Goal: Information Seeking & Learning: Learn about a topic

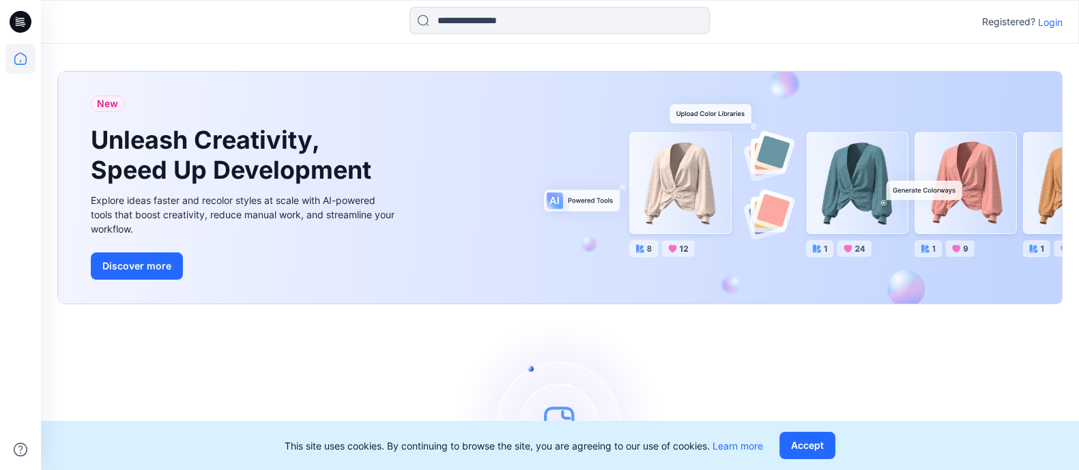
click at [1048, 19] on p "Login" at bounding box center [1050, 22] width 25 height 14
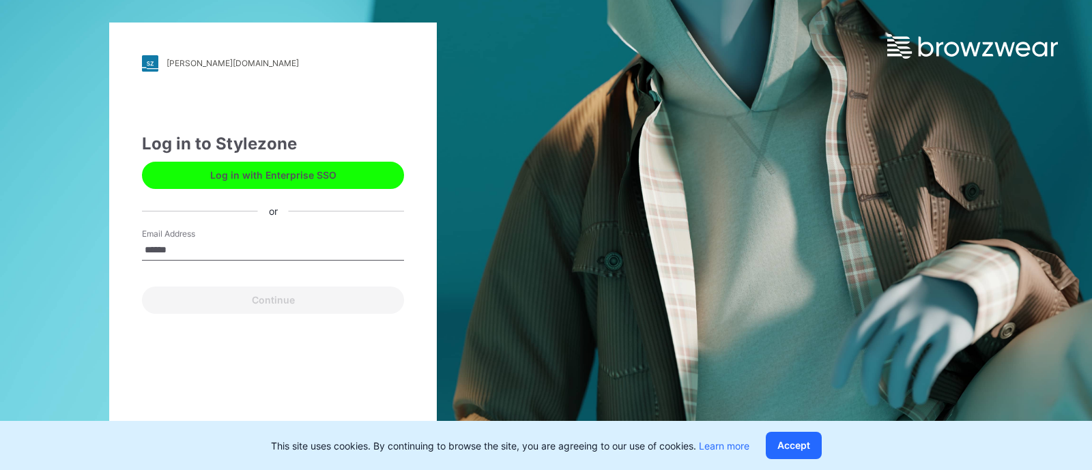
type input "**********"
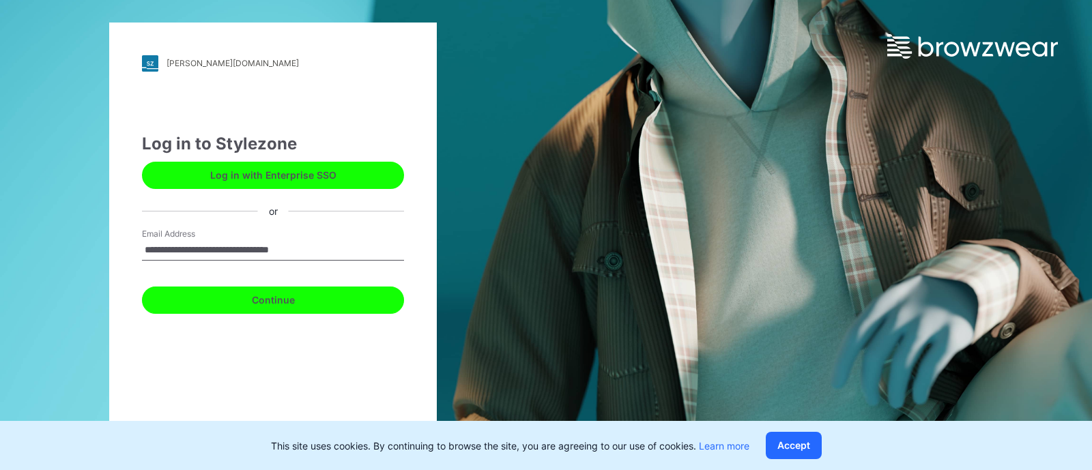
click at [311, 301] on button "Continue" at bounding box center [273, 300] width 262 height 27
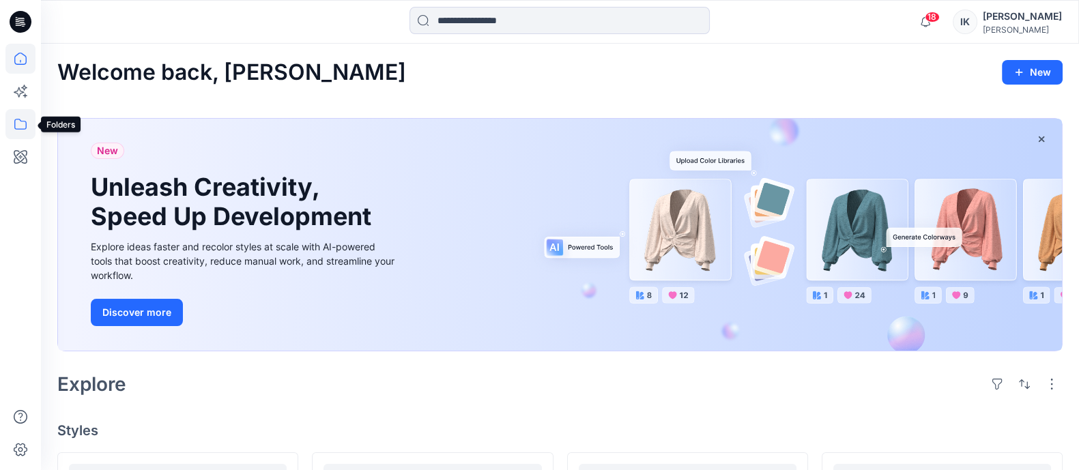
click at [21, 128] on icon at bounding box center [20, 124] width 30 height 30
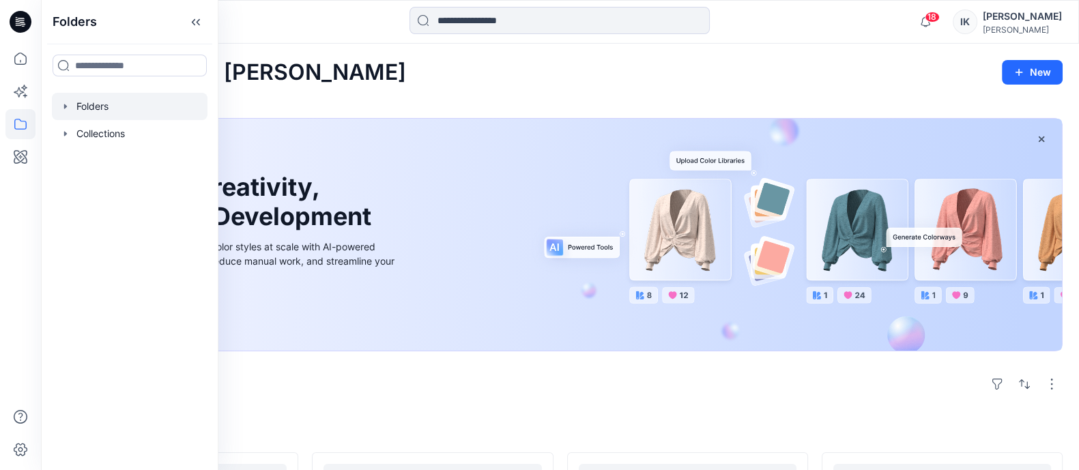
click at [101, 107] on div at bounding box center [130, 106] width 156 height 27
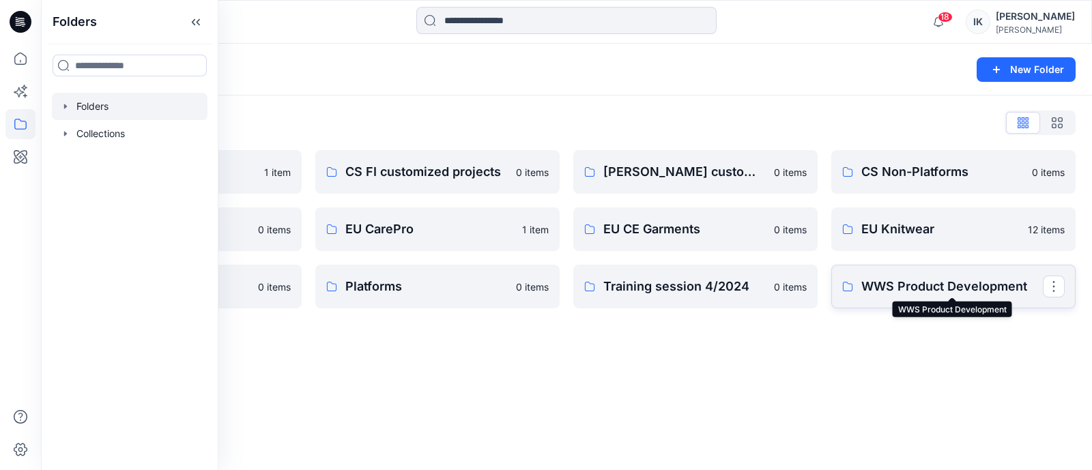
click at [904, 281] on p "WWS Product Development" at bounding box center [952, 286] width 182 height 19
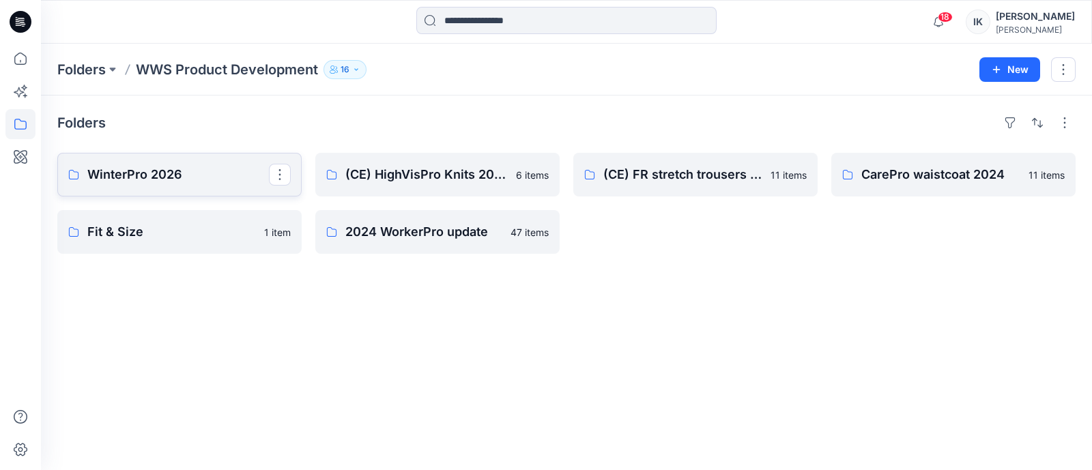
click at [156, 175] on p "WinterPro 2026" at bounding box center [178, 174] width 182 height 19
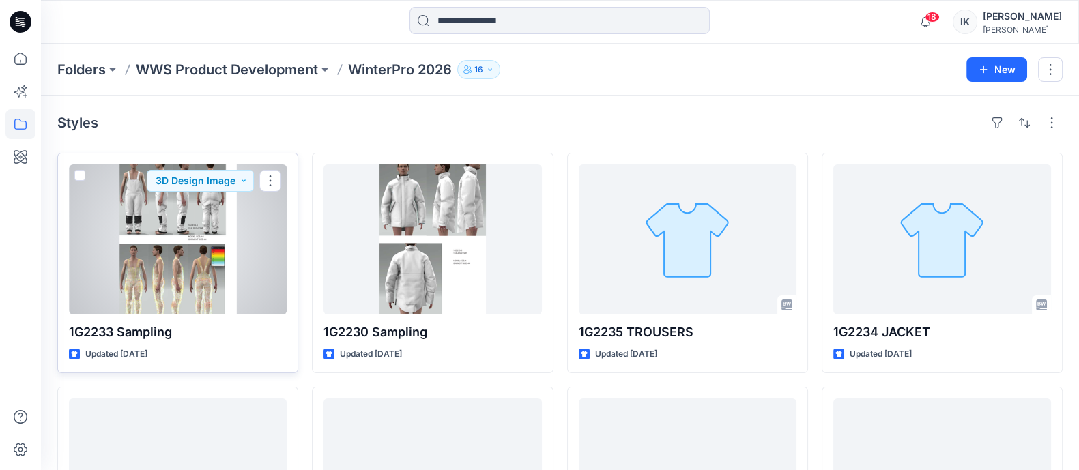
click at [101, 237] on div at bounding box center [178, 239] width 218 height 150
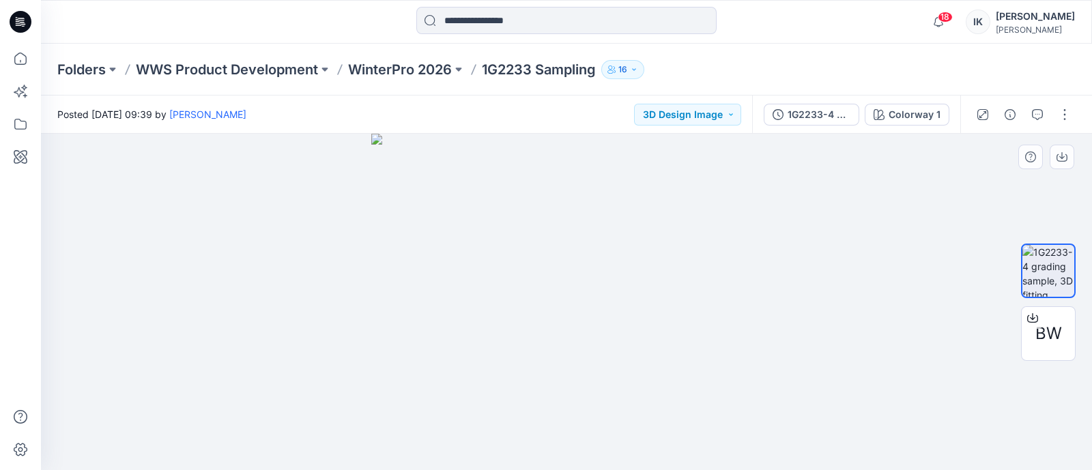
click at [868, 350] on div at bounding box center [566, 302] width 1051 height 337
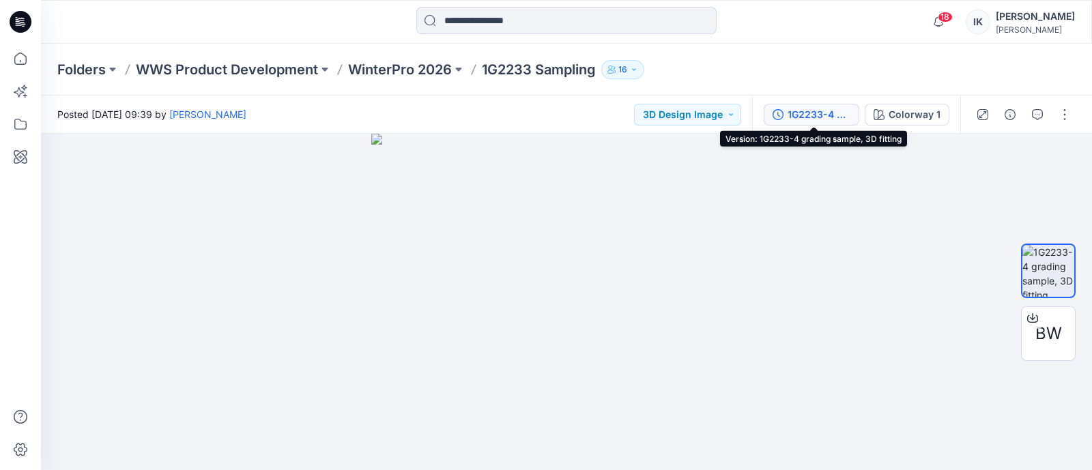
click at [795, 106] on button "1G2233-4 grading sample, 3D fitting" at bounding box center [812, 115] width 96 height 22
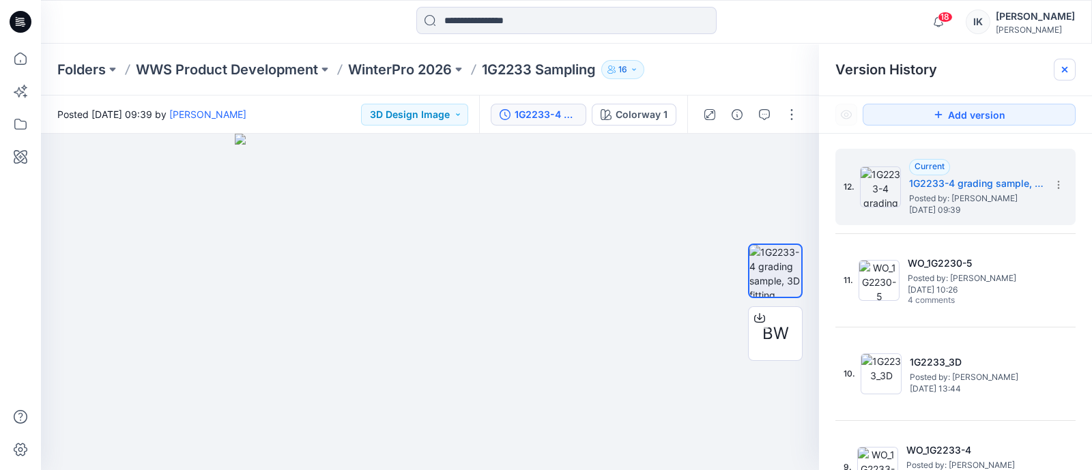
click at [1072, 69] on div at bounding box center [1065, 70] width 22 height 22
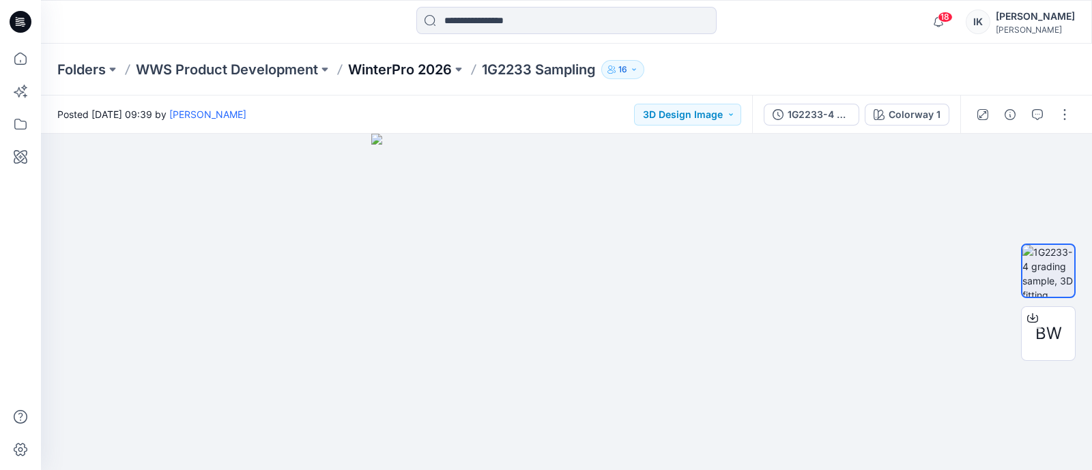
click at [398, 69] on p "WinterPro 2026" at bounding box center [400, 69] width 104 height 19
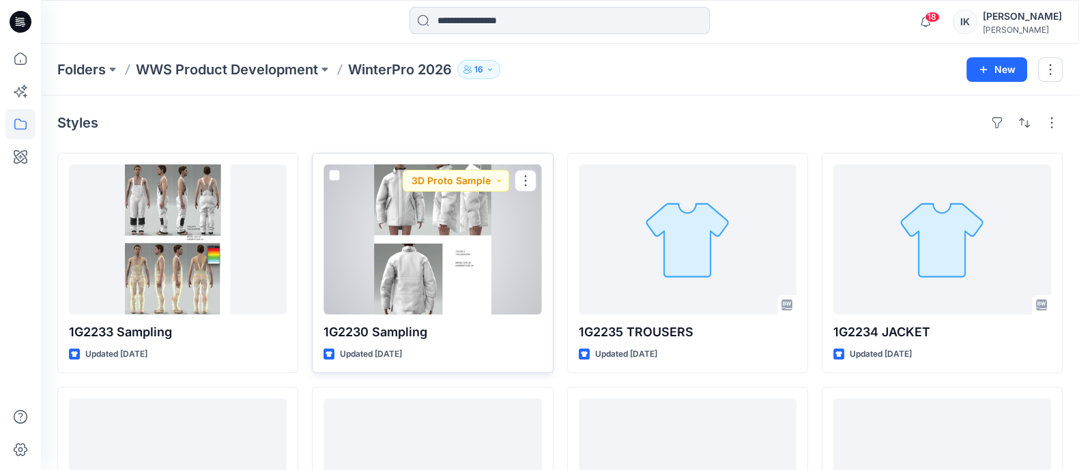
click at [404, 253] on div at bounding box center [433, 239] width 218 height 150
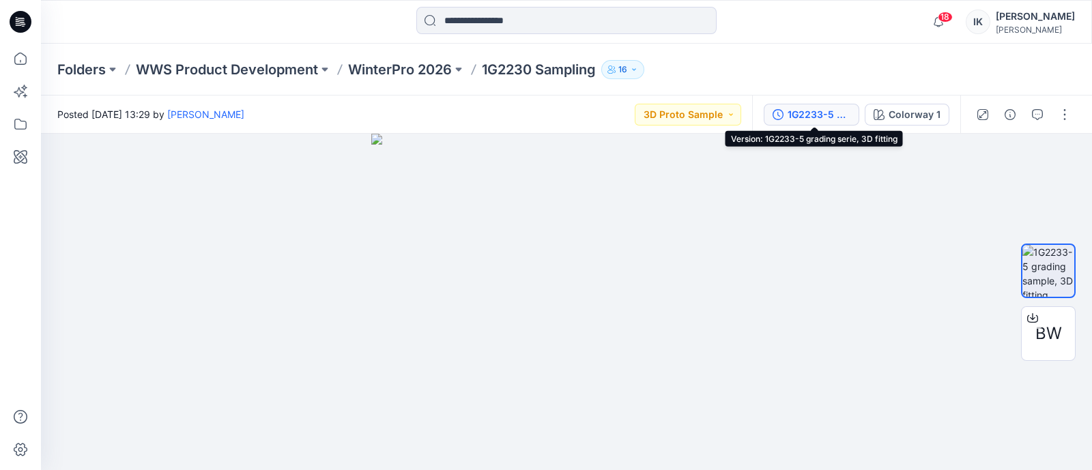
click at [803, 115] on div "1G2233-5 grading serie, 3D fitting" at bounding box center [819, 114] width 63 height 15
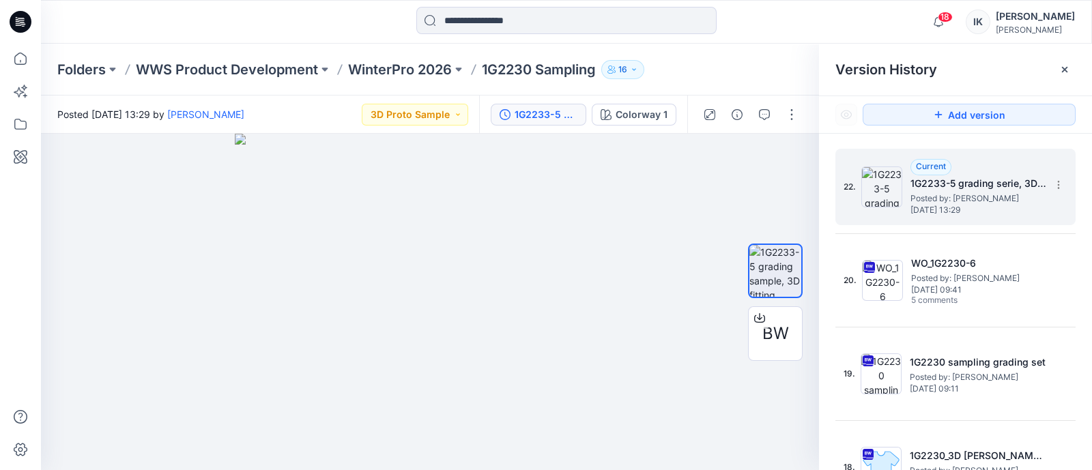
click at [881, 181] on img at bounding box center [881, 187] width 41 height 41
click at [951, 181] on h5 "1G2233-5 grading serie, 3D fitting" at bounding box center [979, 183] width 137 height 16
click at [730, 197] on div at bounding box center [430, 302] width 778 height 337
click at [672, 393] on div at bounding box center [430, 302] width 778 height 337
click at [1065, 69] on icon at bounding box center [1064, 69] width 5 height 5
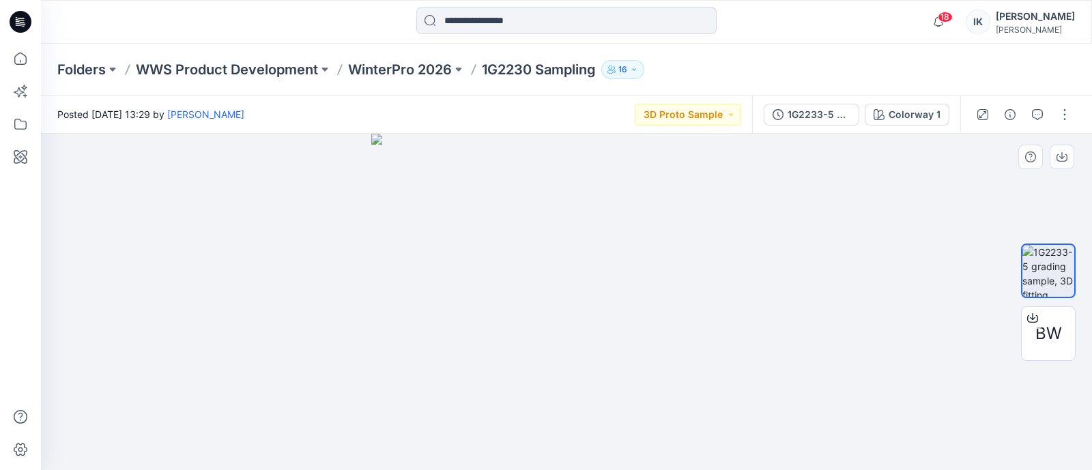
click at [887, 323] on div at bounding box center [566, 302] width 1051 height 337
click at [1061, 267] on img at bounding box center [1048, 271] width 52 height 52
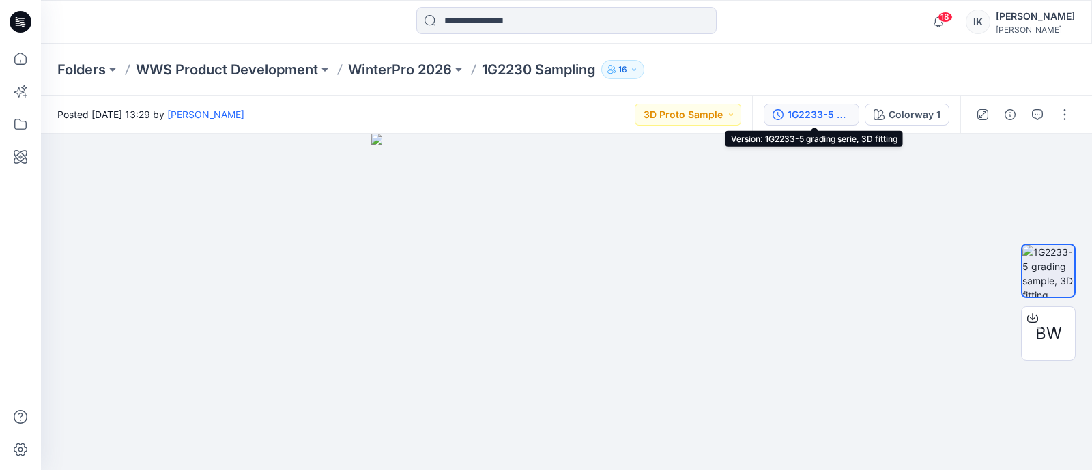
click at [817, 114] on div "1G2233-5 grading serie, 3D fitting" at bounding box center [819, 114] width 63 height 15
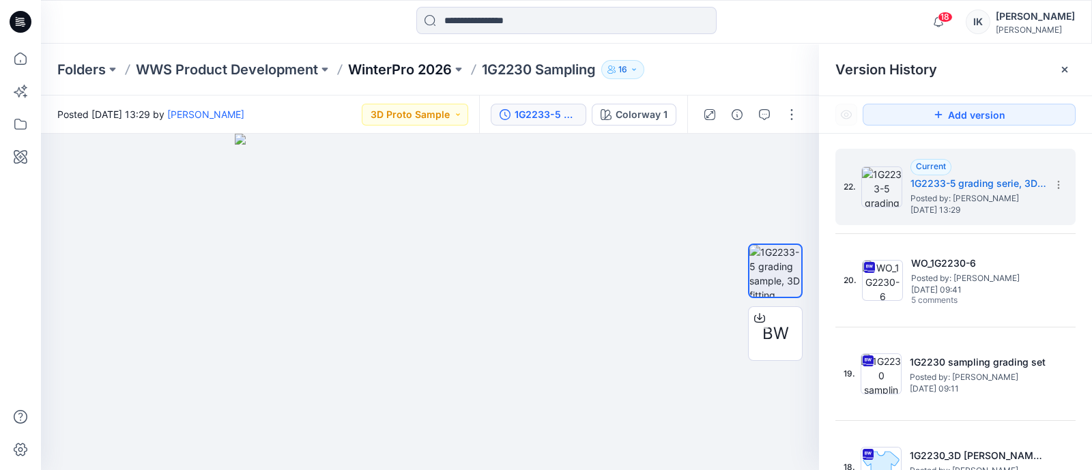
click at [388, 66] on p "WinterPro 2026" at bounding box center [400, 69] width 104 height 19
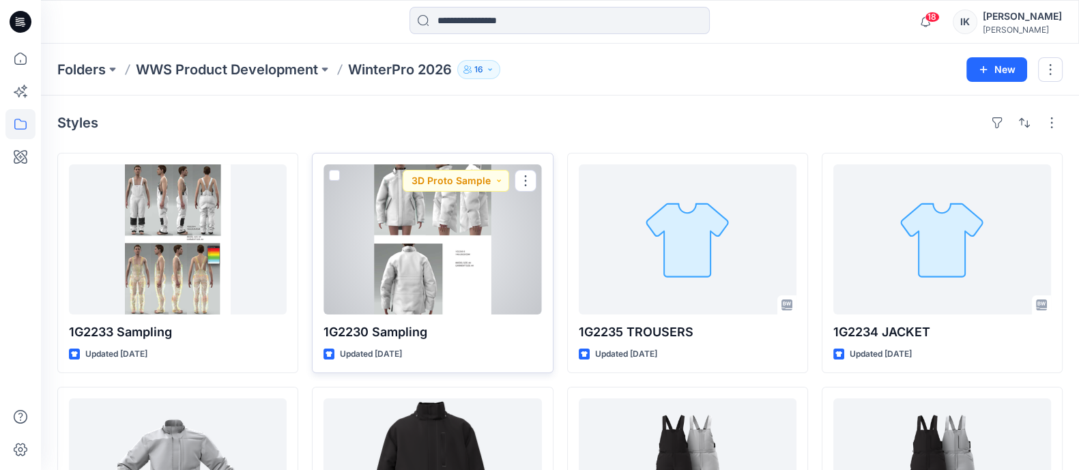
click at [389, 238] on div at bounding box center [433, 239] width 218 height 150
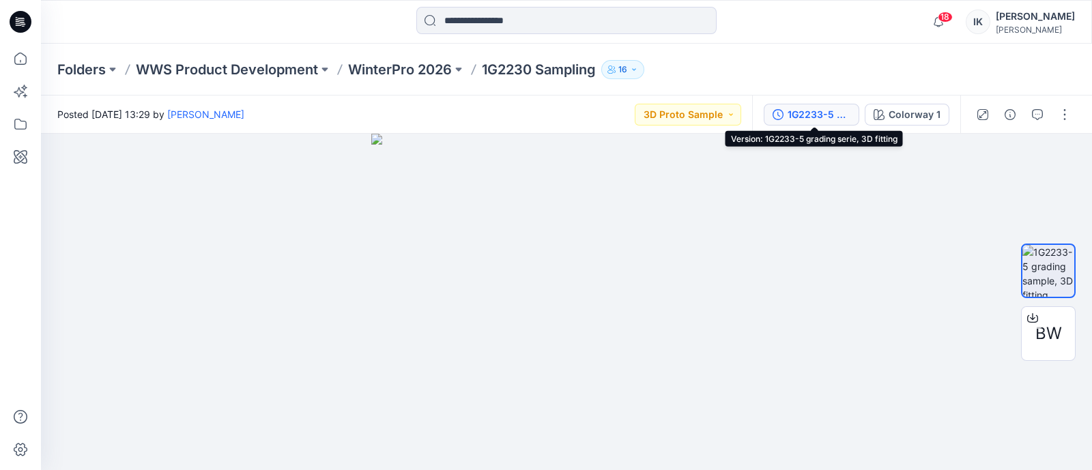
click at [804, 111] on div "1G2233-5 grading serie, 3D fitting" at bounding box center [819, 114] width 63 height 15
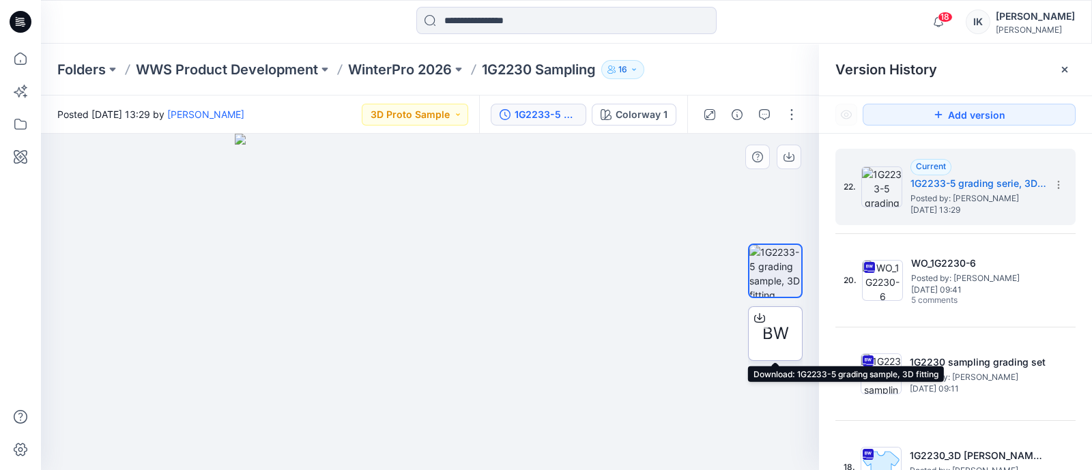
click at [778, 325] on span "BW" at bounding box center [775, 333] width 27 height 25
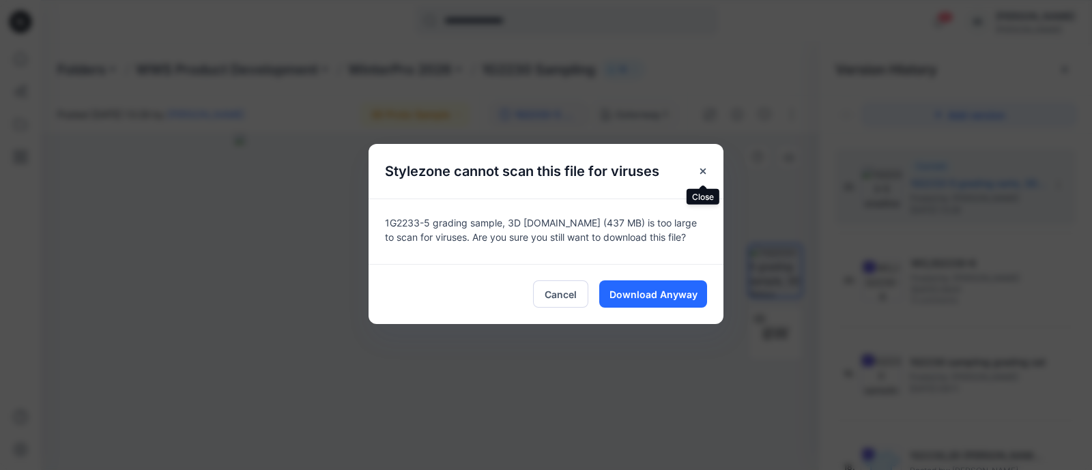
click at [703, 164] on button "Close" at bounding box center [703, 171] width 25 height 25
